Goal: Task Accomplishment & Management: Use online tool/utility

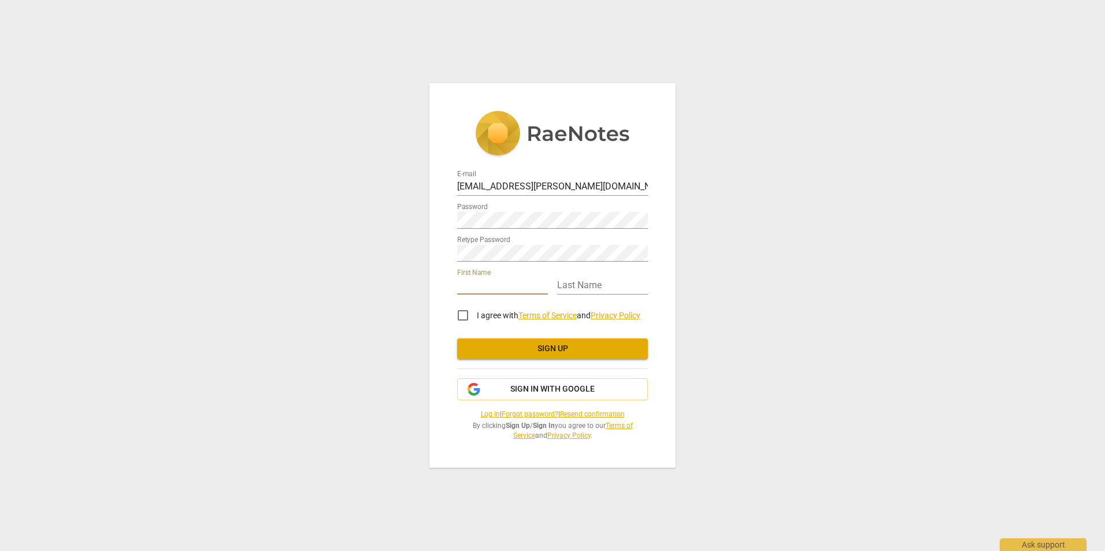
click at [478, 281] on input "text" at bounding box center [502, 286] width 91 height 17
type input "weronika"
type input "[PERSON_NAME]"
click at [463, 284] on input "weronika" at bounding box center [502, 286] width 91 height 17
type input "Weronika"
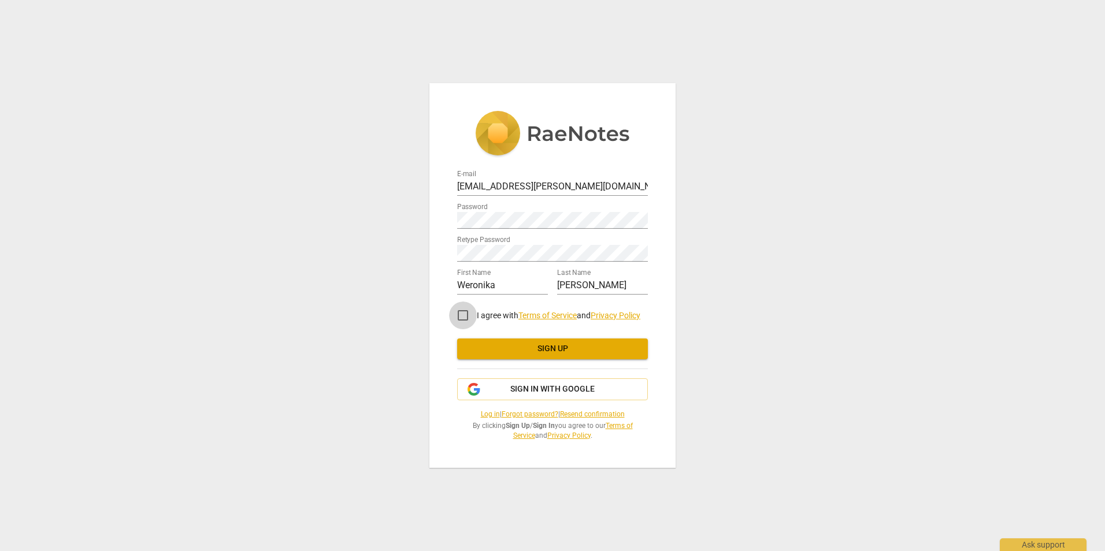
click at [459, 314] on input "I agree with Terms of Service and Privacy Policy" at bounding box center [463, 316] width 28 height 28
checkbox input "true"
click at [550, 347] on span "Sign up" at bounding box center [552, 349] width 172 height 12
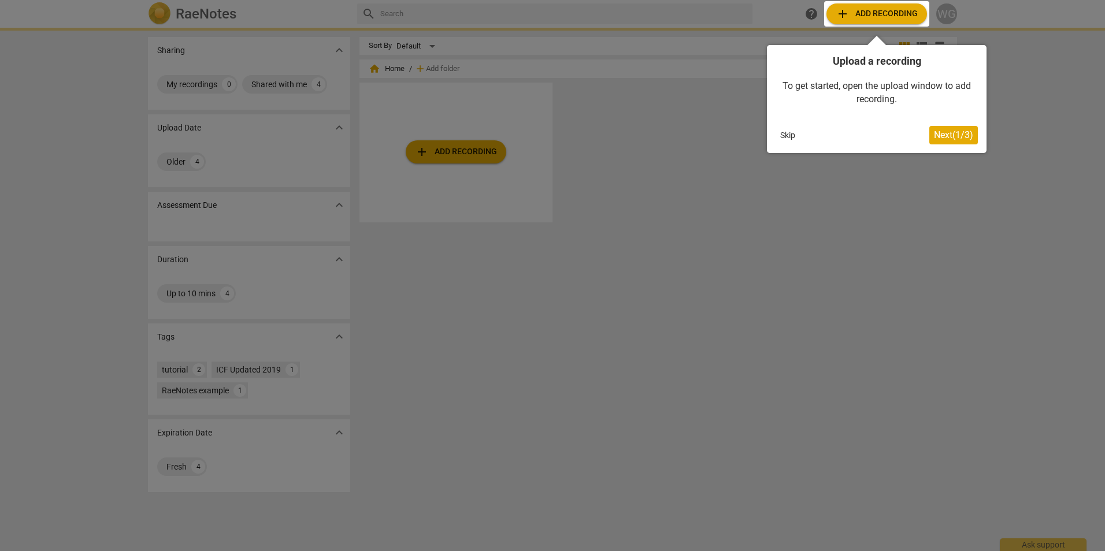
click at [950, 135] on span "Next ( 1 / 3 )" at bounding box center [953, 134] width 39 height 11
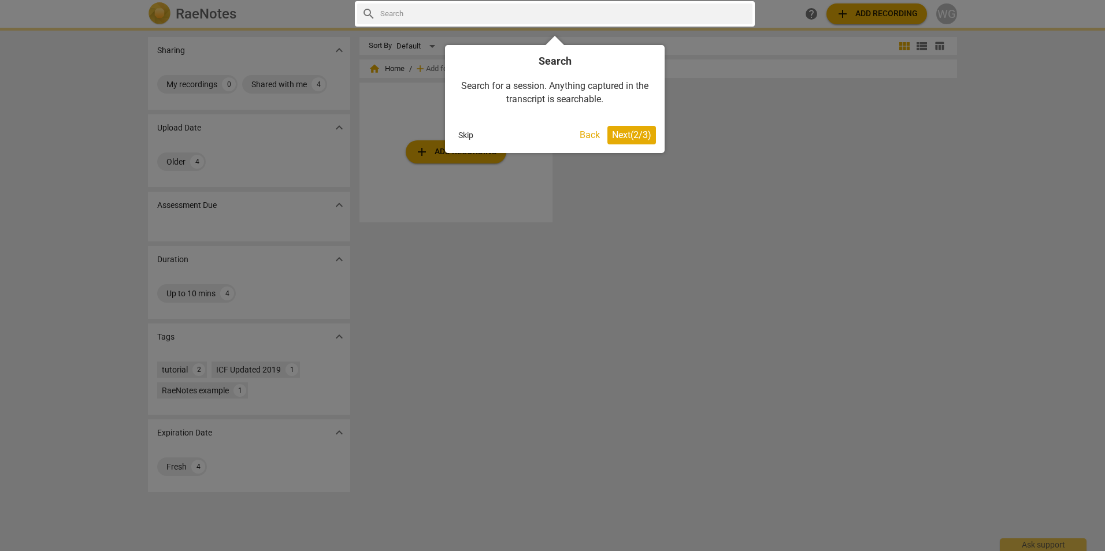
click at [466, 132] on button "Skip" at bounding box center [466, 135] width 24 height 17
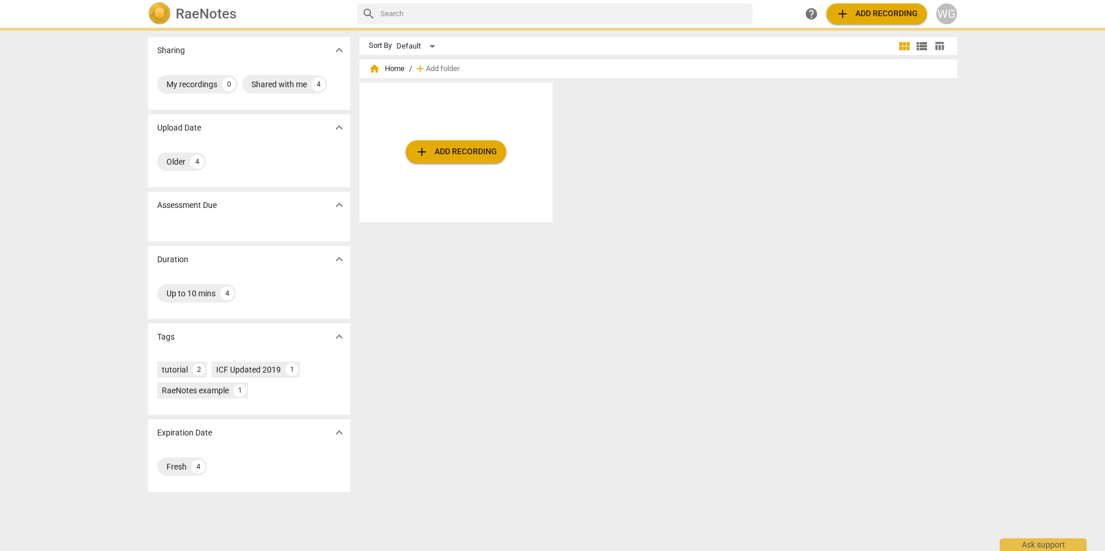
click at [469, 158] on span "add Add recording" at bounding box center [456, 152] width 82 height 14
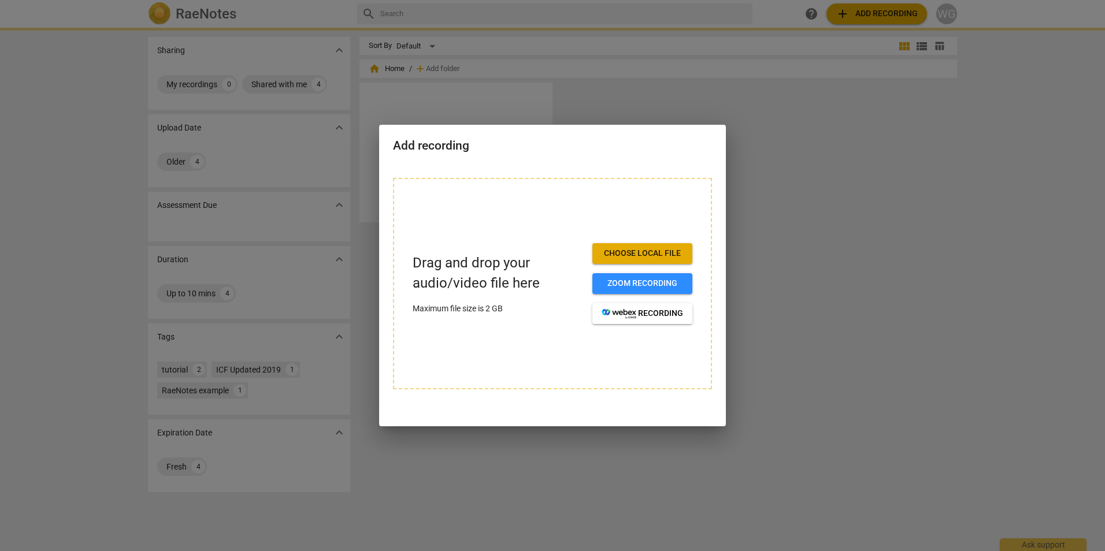
click at [642, 254] on span "Choose local file" at bounding box center [641, 254] width 81 height 12
click at [608, 285] on span "Zoom recording" at bounding box center [641, 284] width 81 height 12
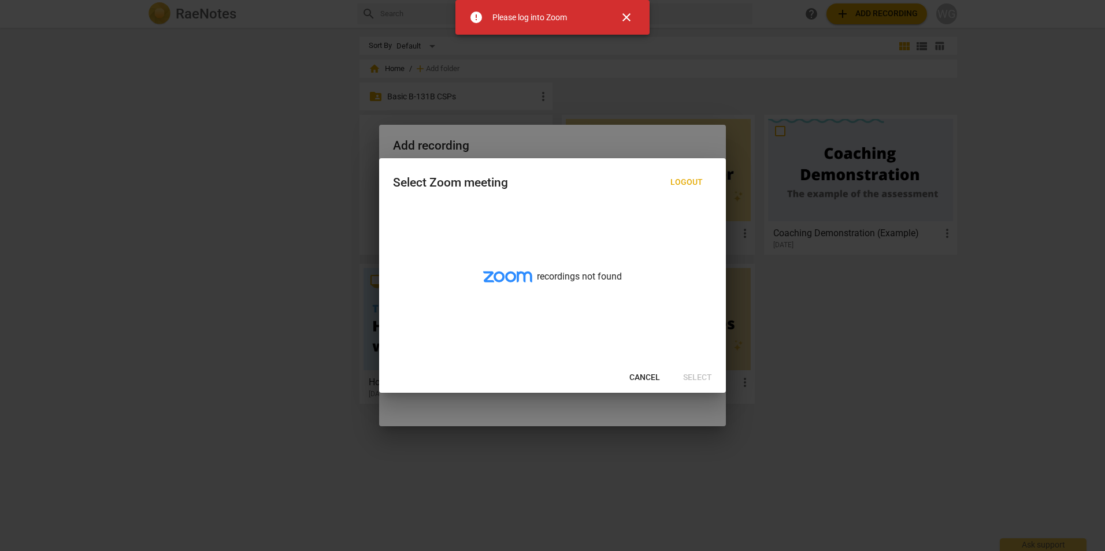
click at [648, 374] on span "Cancel" at bounding box center [644, 378] width 31 height 12
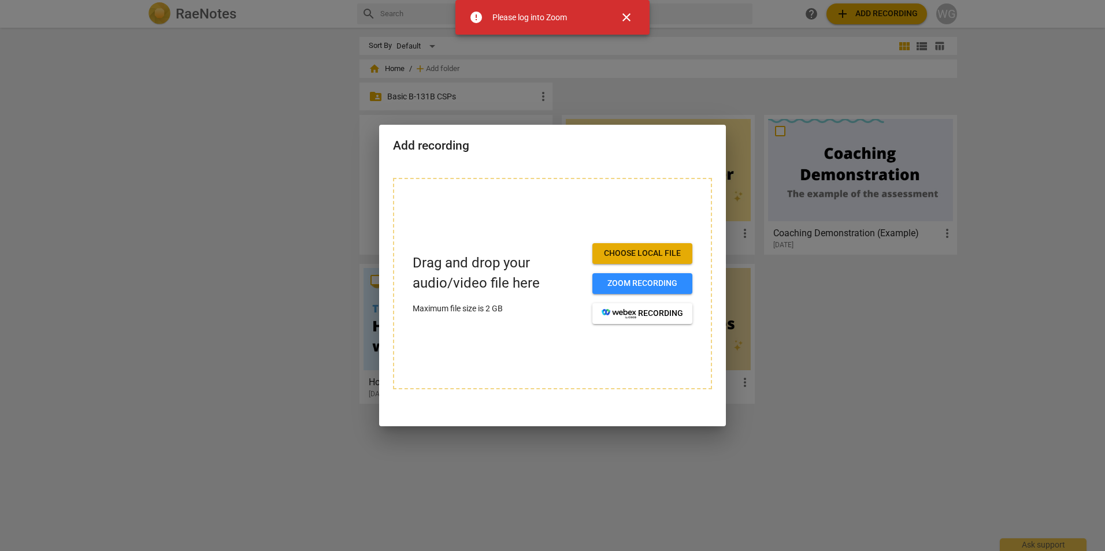
click at [614, 252] on span "Choose local file" at bounding box center [641, 254] width 81 height 12
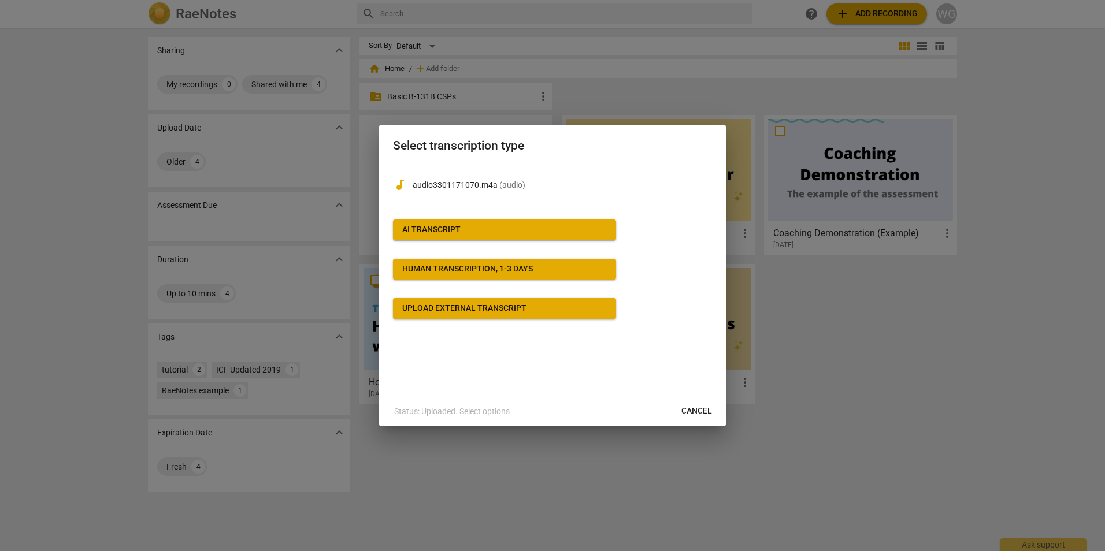
click at [456, 229] on div "AI Transcript" at bounding box center [431, 230] width 58 height 12
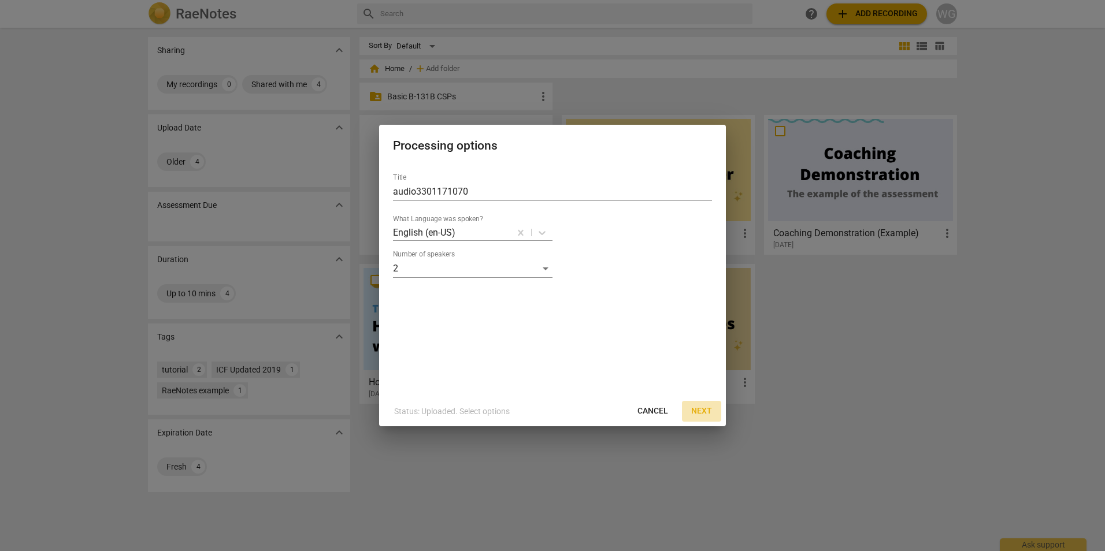
click at [700, 410] on span "Next" at bounding box center [701, 412] width 21 height 12
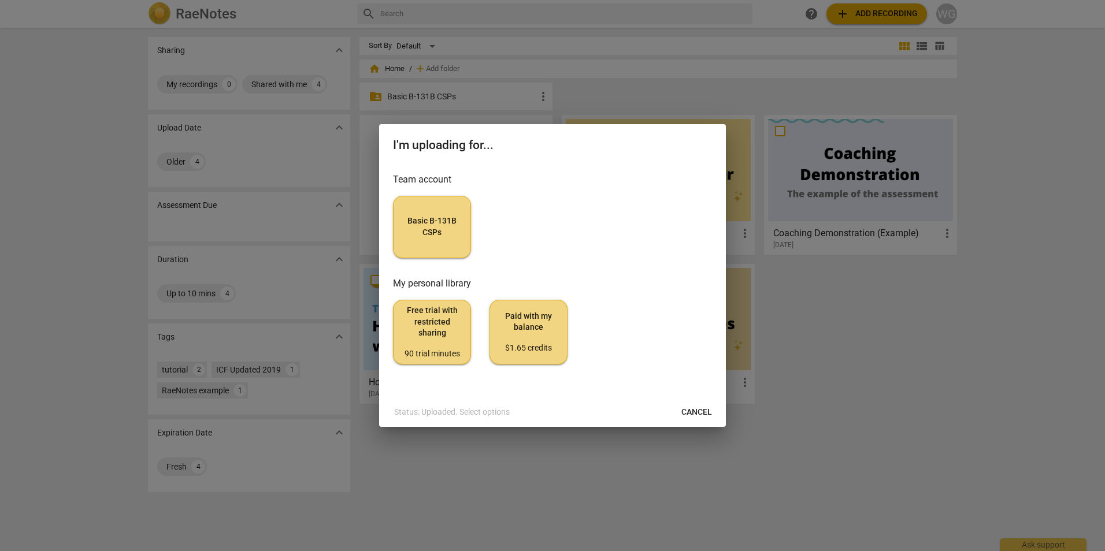
click at [414, 226] on span "Basic B-131B CSPs" at bounding box center [432, 227] width 58 height 23
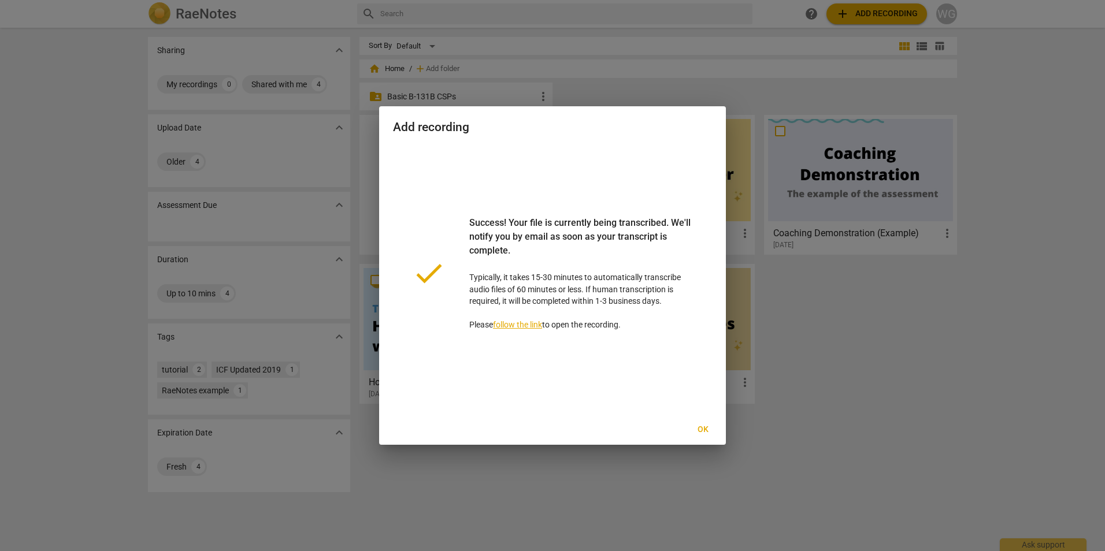
click at [705, 429] on span "Ok" at bounding box center [702, 430] width 18 height 12
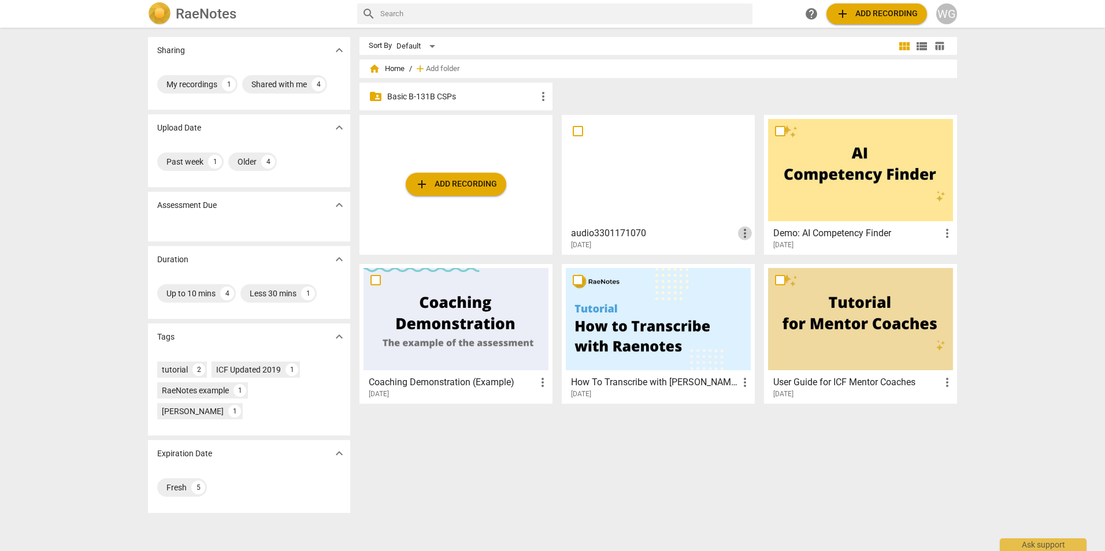
click at [740, 232] on span "more_vert" at bounding box center [745, 233] width 14 height 14
click at [663, 211] on div at bounding box center [552, 275] width 1105 height 551
click at [741, 237] on span "more_vert" at bounding box center [745, 233] width 14 height 14
click at [749, 264] on li "Delete" at bounding box center [758, 261] width 44 height 28
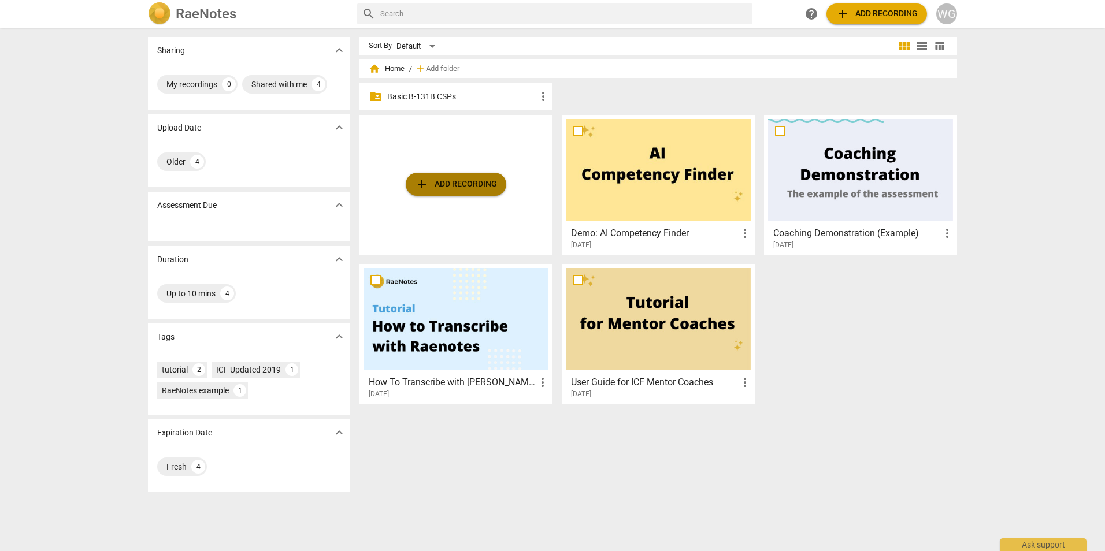
click at [464, 183] on span "add Add recording" at bounding box center [456, 184] width 82 height 14
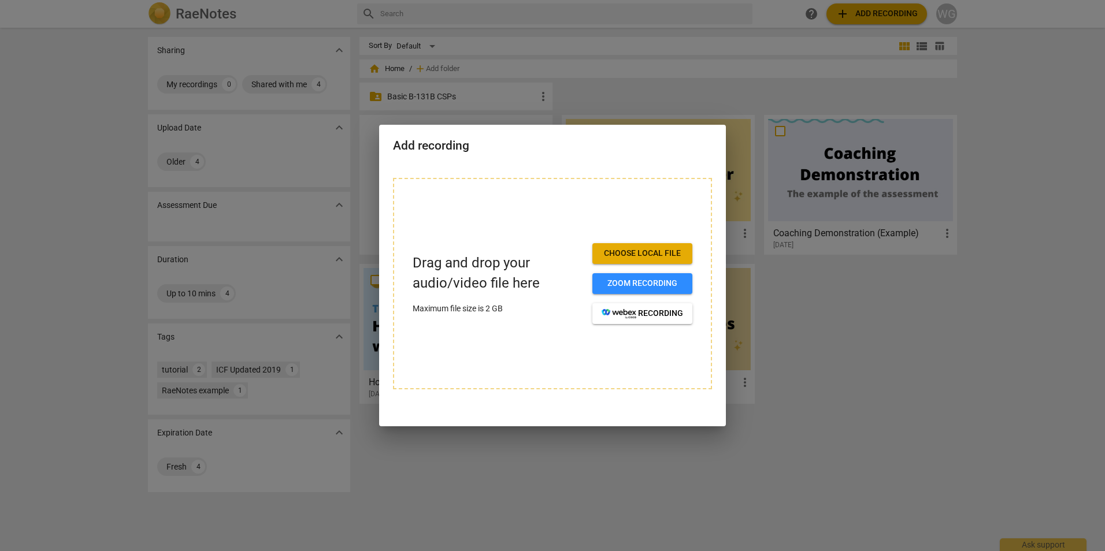
click at [627, 257] on span "Choose local file" at bounding box center [641, 254] width 81 height 12
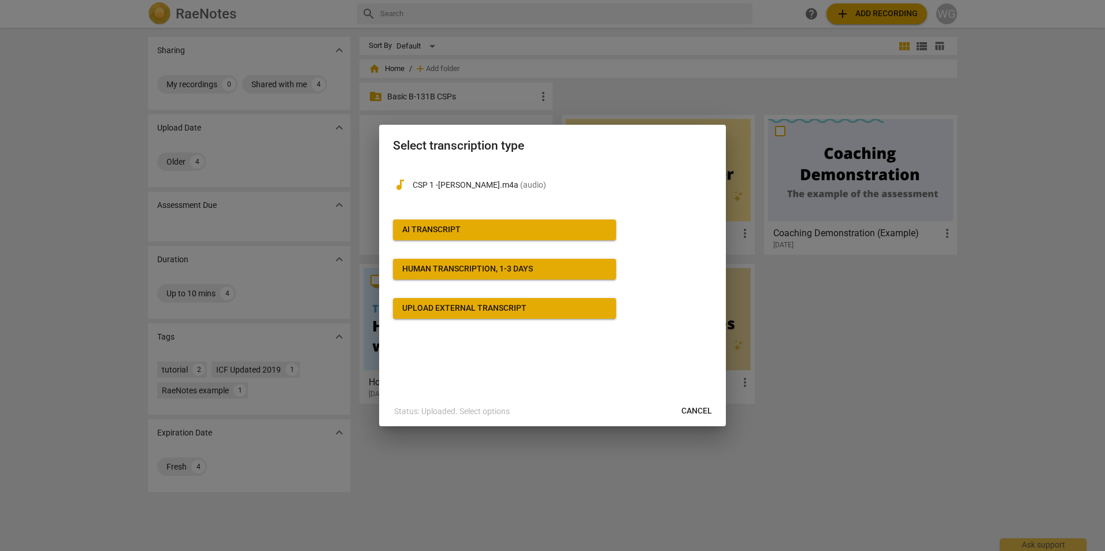
click at [439, 227] on div "AI Transcript" at bounding box center [431, 230] width 58 height 12
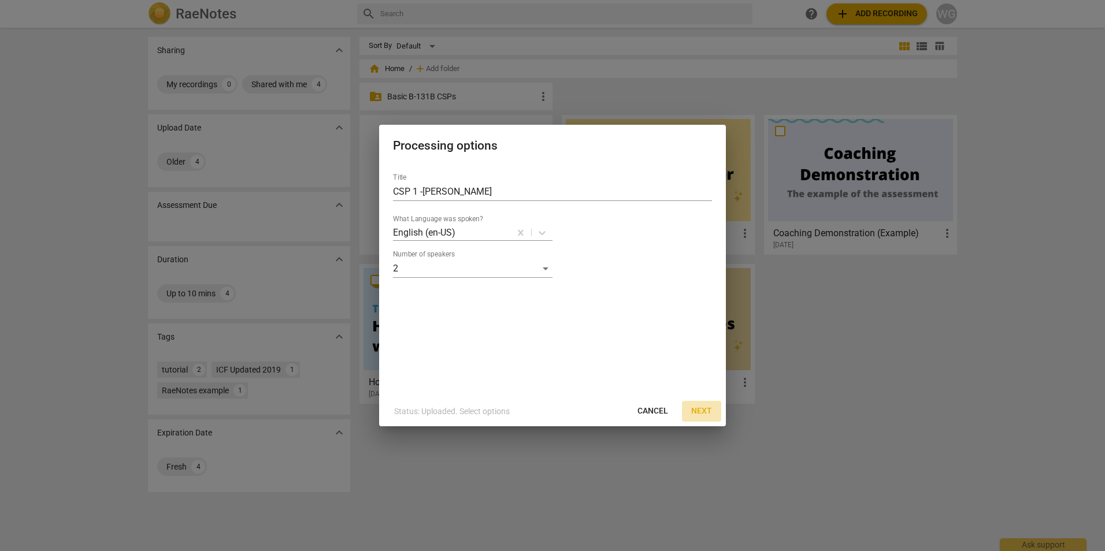
click at [691, 411] on span "Next" at bounding box center [701, 412] width 21 height 12
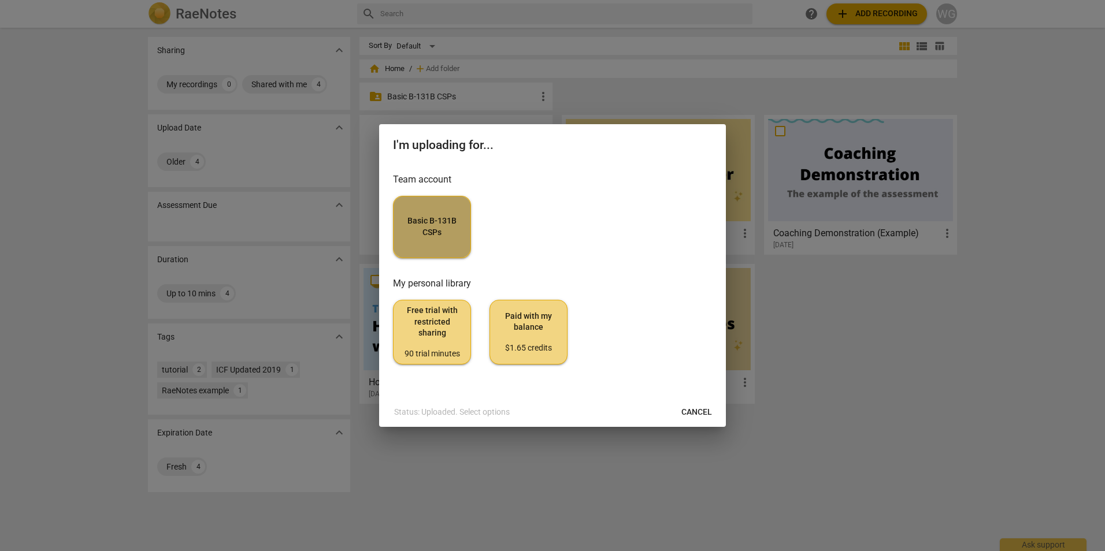
click at [459, 218] on span "Basic B-131B CSPs" at bounding box center [432, 227] width 58 height 23
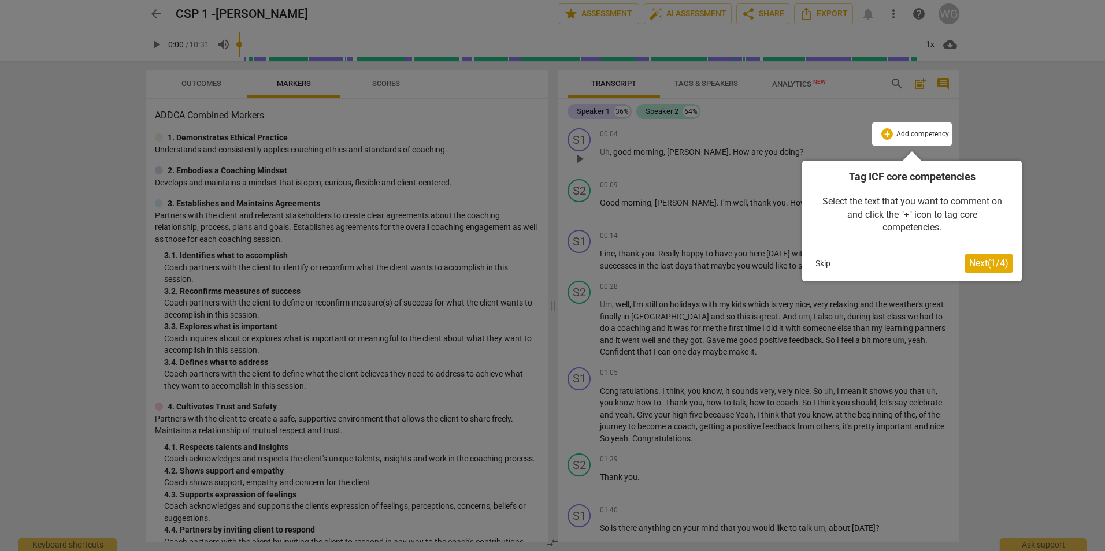
click at [824, 262] on button "Skip" at bounding box center [823, 263] width 24 height 17
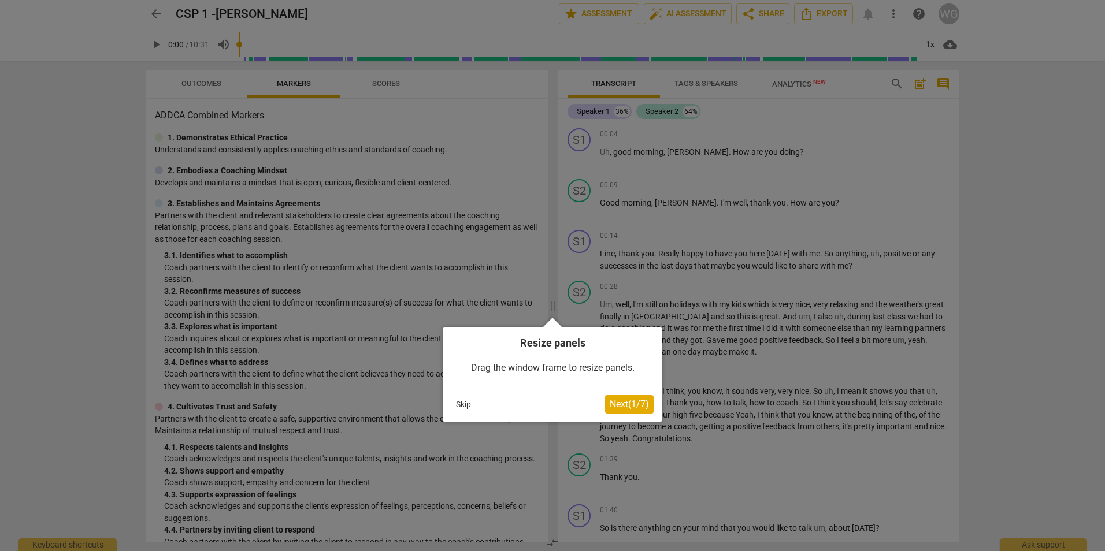
click at [462, 403] on button "Skip" at bounding box center [463, 404] width 24 height 17
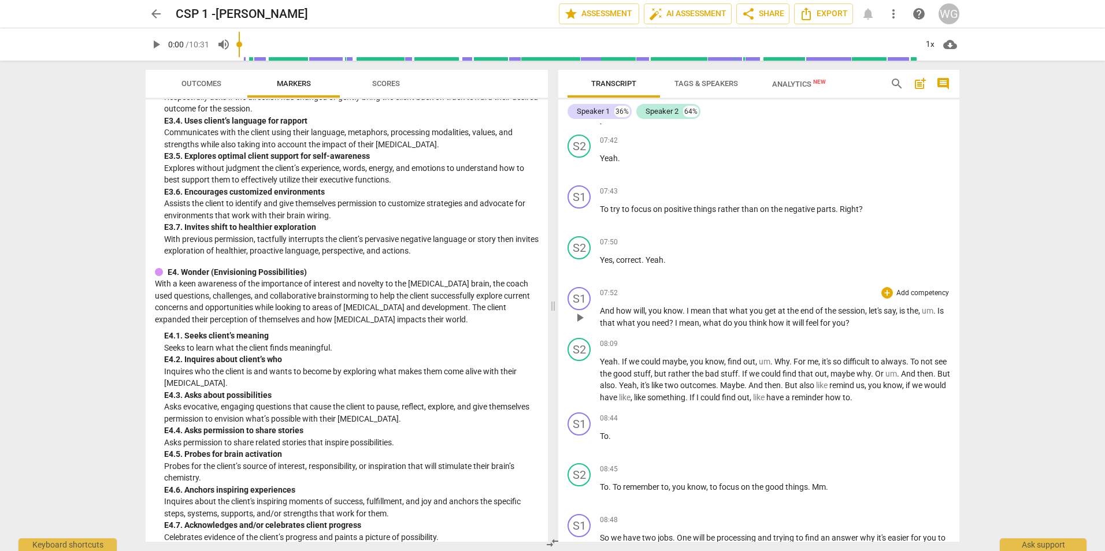
scroll to position [1560, 0]
